Goal: Task Accomplishment & Management: Use online tool/utility

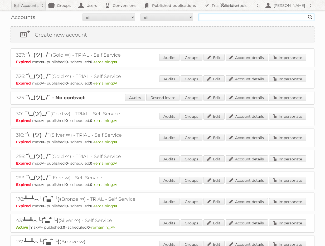
click at [221, 18] on input "text" at bounding box center [257, 17] width 116 height 8
type input "r"
type input "rodware"
click at [307, 13] on input "Search" at bounding box center [311, 17] width 8 height 8
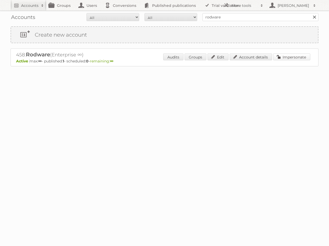
click at [283, 58] on link "Impersonate" at bounding box center [291, 57] width 37 height 7
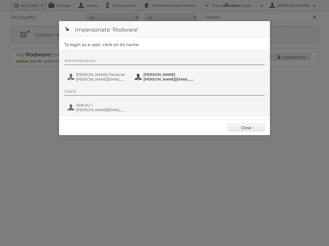
click at [160, 80] on span "rodrigo@publitas.com" at bounding box center [169, 79] width 51 height 5
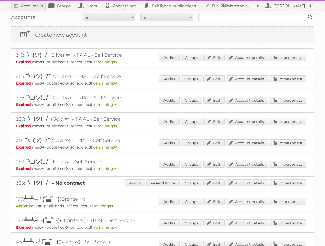
click at [245, 20] on input "text" at bounding box center [257, 17] width 116 height 8
type input "rodware"
click at [307, 13] on input "Search" at bounding box center [311, 17] width 8 height 8
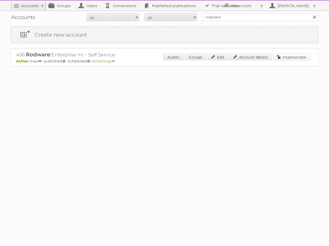
click at [297, 58] on link "Impersonate" at bounding box center [291, 57] width 37 height 7
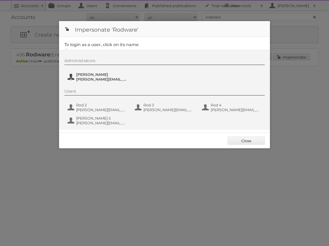
click at [92, 79] on span "rodrigo@publitas.com" at bounding box center [101, 79] width 51 height 5
